Goal: Navigation & Orientation: Go to known website

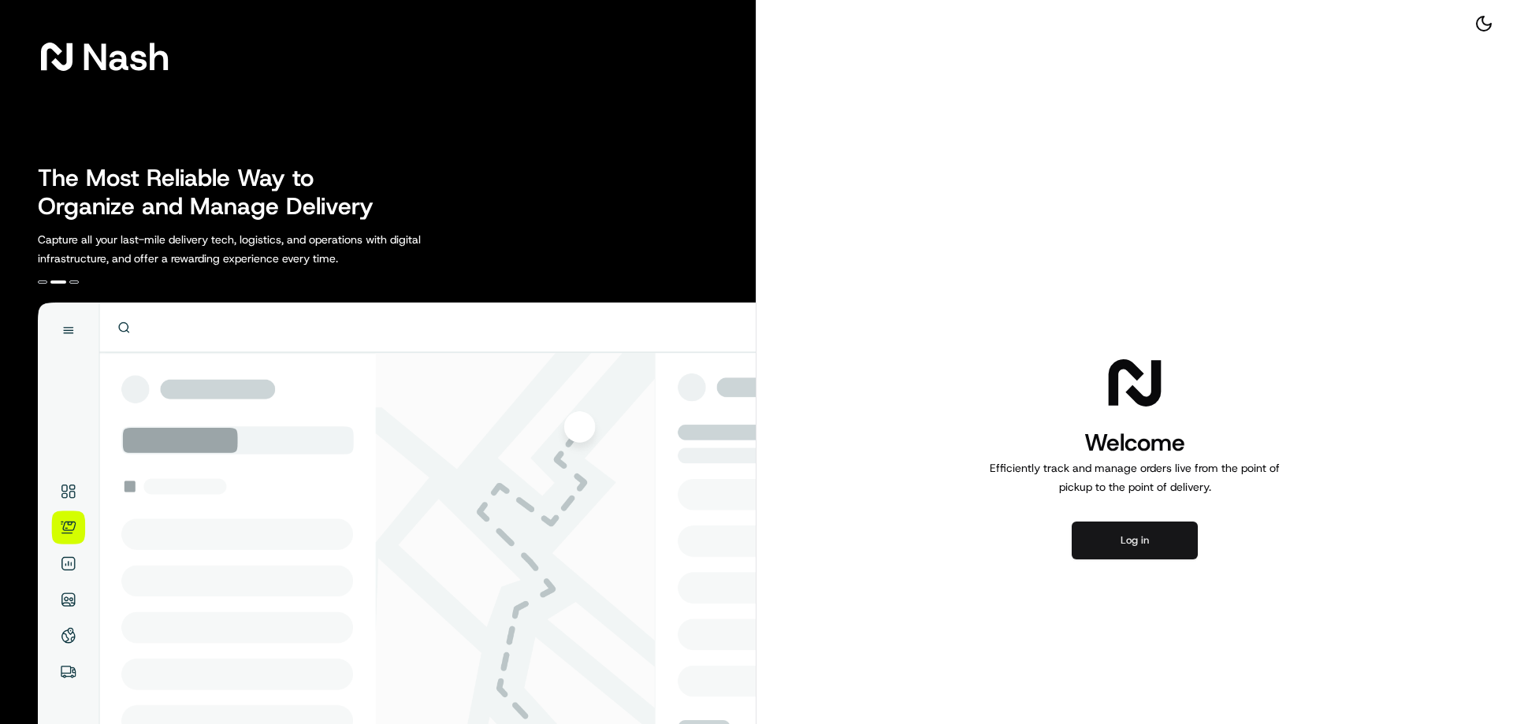
click at [1149, 537] on button "Log in" at bounding box center [1135, 541] width 126 height 38
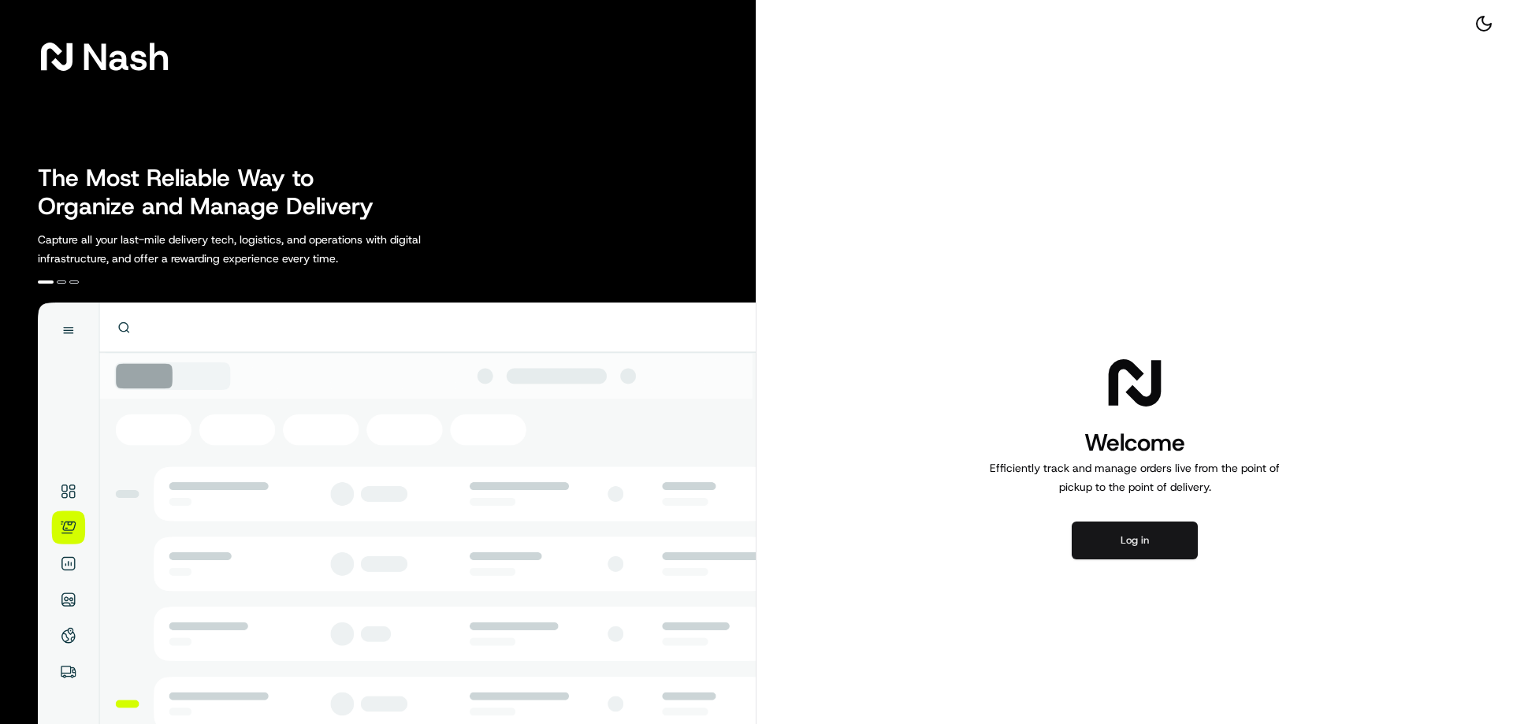
click at [1108, 543] on button "Log in" at bounding box center [1135, 541] width 126 height 38
click at [1141, 538] on button "Log in" at bounding box center [1135, 541] width 126 height 38
click at [1118, 543] on button "Log in" at bounding box center [1135, 541] width 126 height 38
